Goal: Navigation & Orientation: Find specific page/section

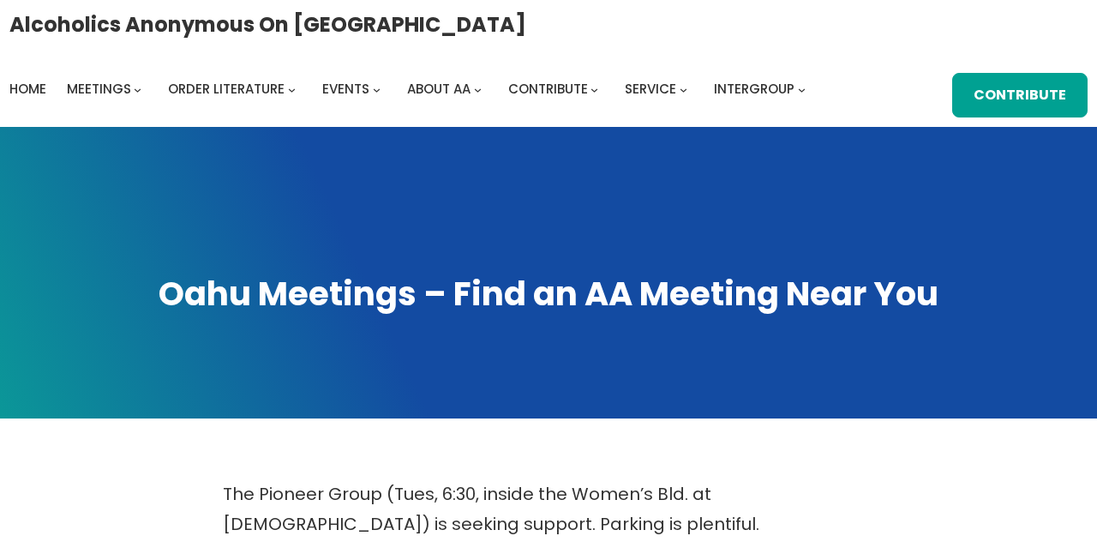
scroll to position [1008, 0]
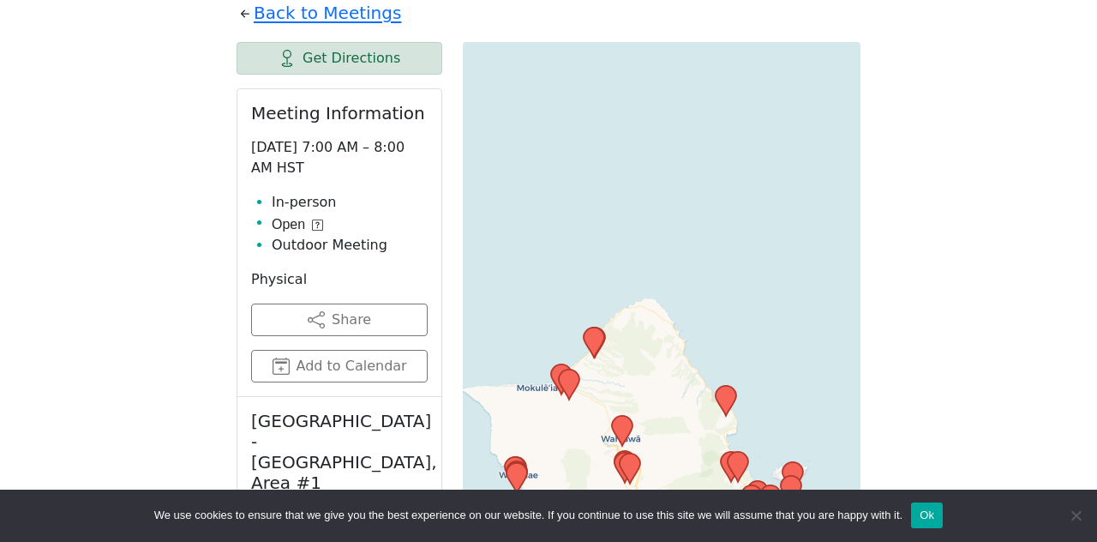
click at [940, 512] on button "Ok" at bounding box center [927, 515] width 32 height 26
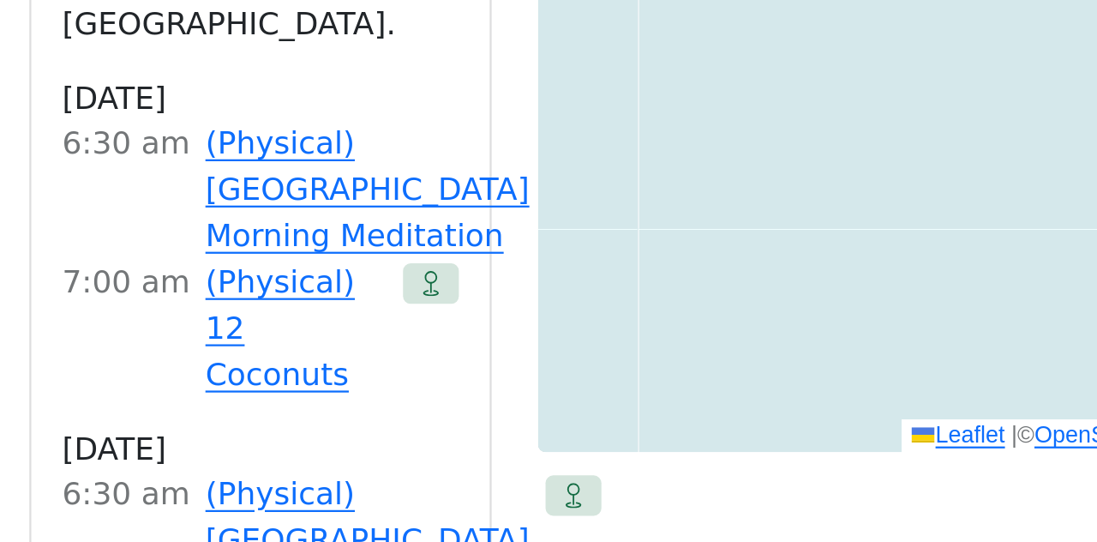
scroll to position [1509, 0]
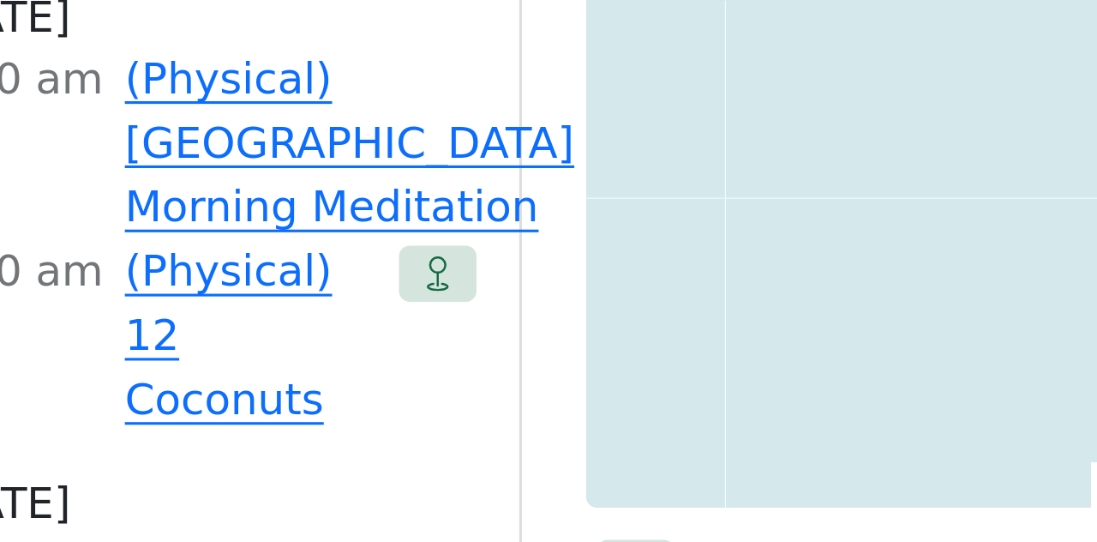
click at [416, 328] on icon at bounding box center [415, 322] width 7 height 11
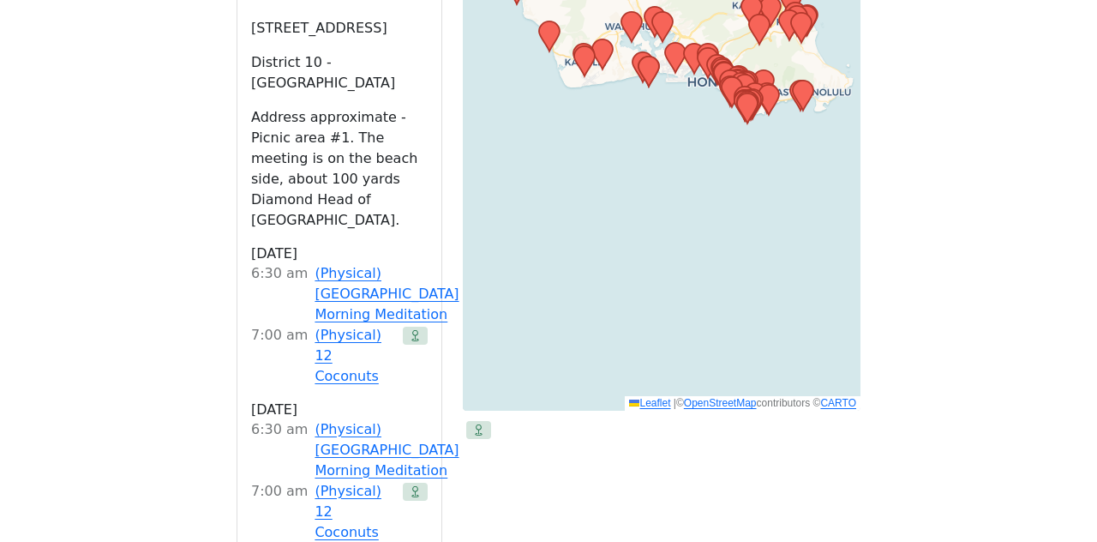
scroll to position [1490, 0]
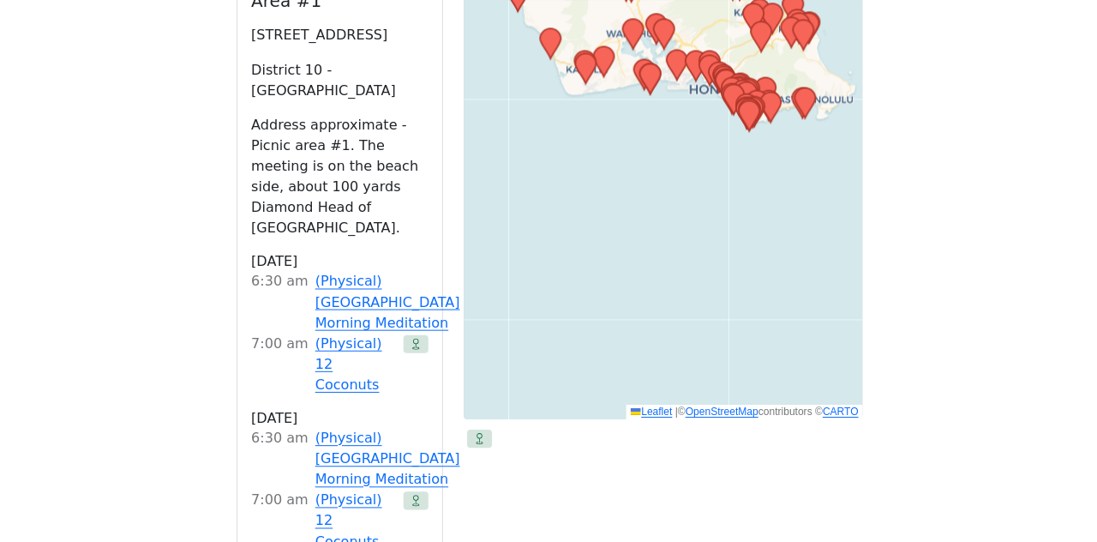
click at [415, 375] on div at bounding box center [415, 363] width 25 height 62
click at [339, 364] on link "(Physical) 12 Coconuts" at bounding box center [355, 363] width 81 height 62
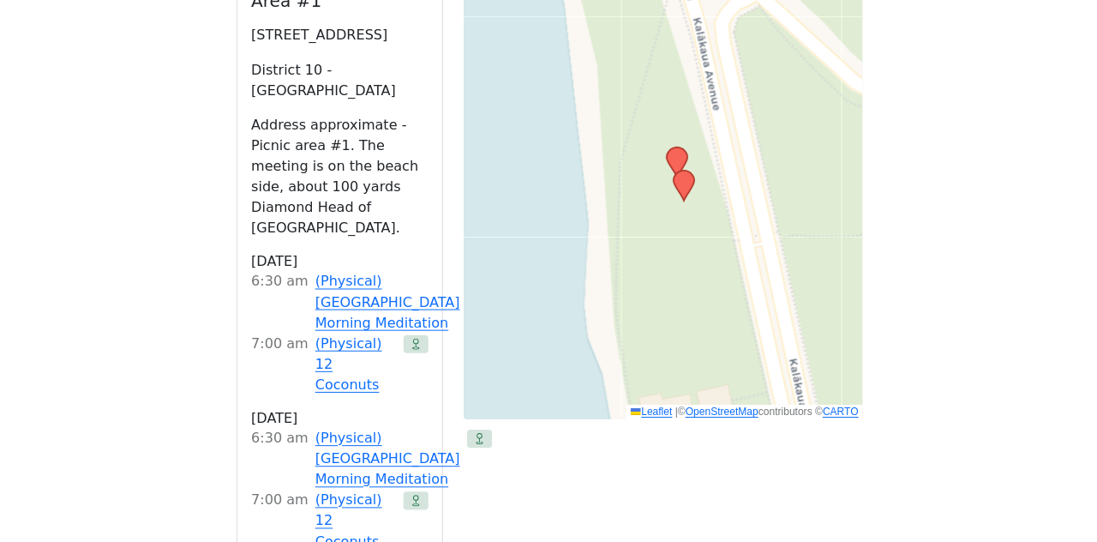
click at [687, 200] on icon at bounding box center [682, 185] width 21 height 30
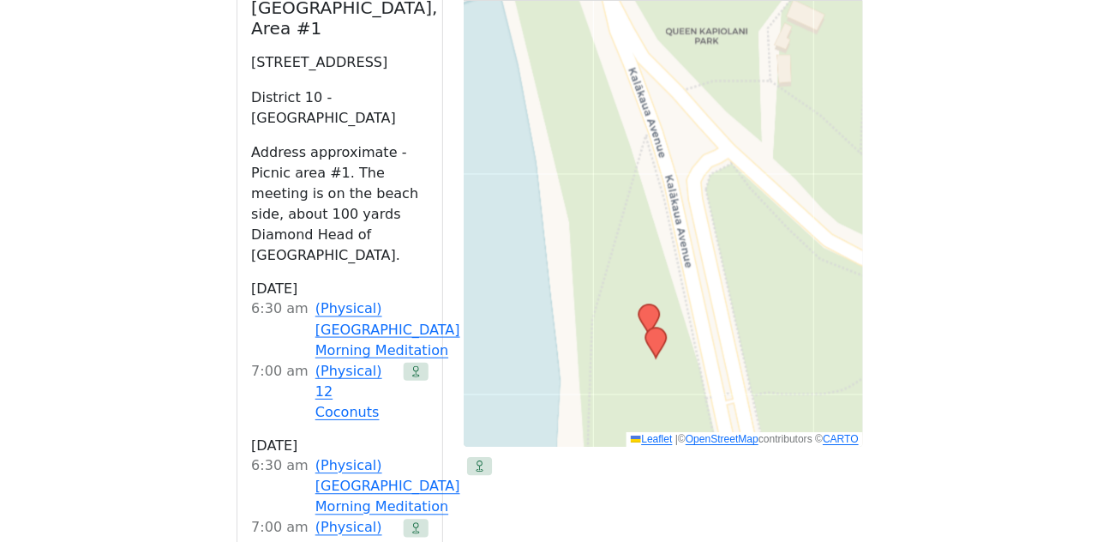
scroll to position [1462, 0]
click at [351, 387] on link "(Physical) 12 Coconuts" at bounding box center [355, 390] width 81 height 62
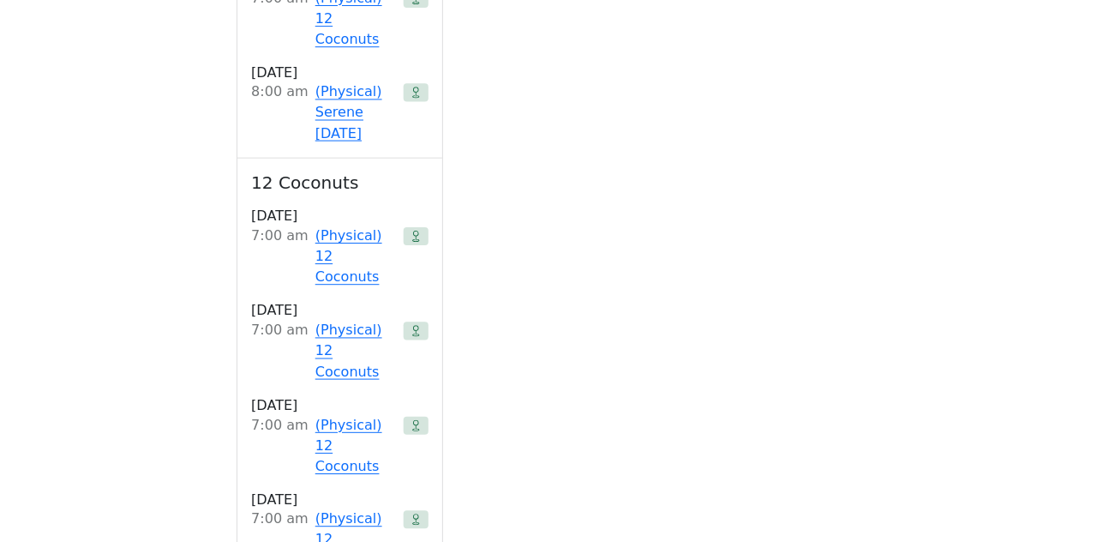
scroll to position [2611, 0]
click at [339, 242] on link "(Physical) 12 Coconuts" at bounding box center [355, 257] width 81 height 62
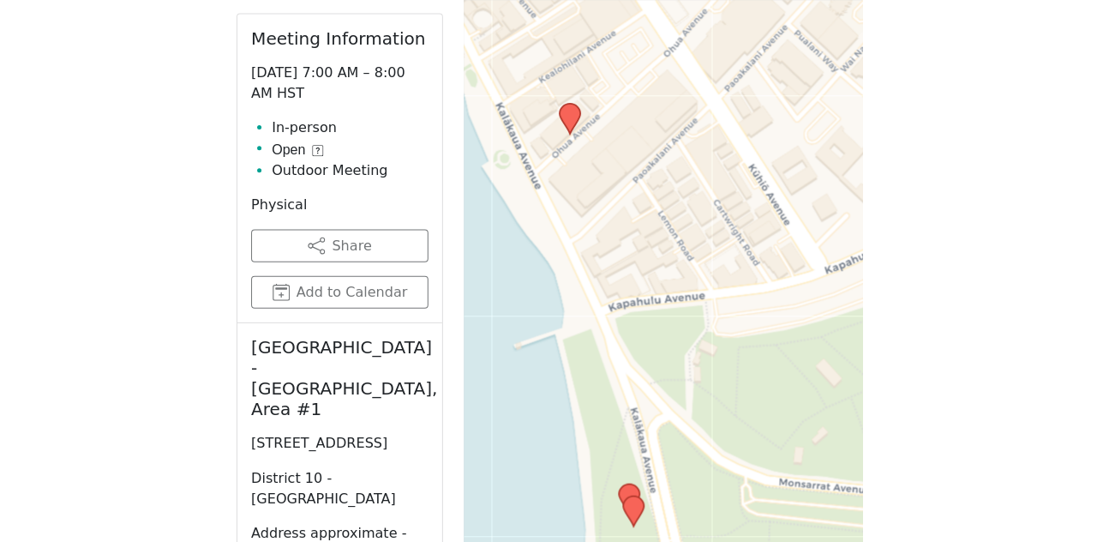
scroll to position [1062, 0]
